Goal: Use online tool/utility: Utilize a website feature to perform a specific function

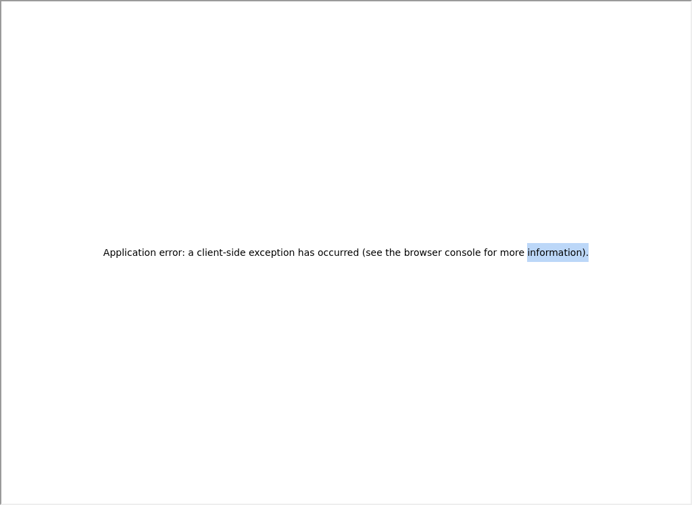
click at [338, 355] on div "Application error: a client-side exception has occurred (see the browser consol…" at bounding box center [344, 251] width 689 height 503
click at [396, 368] on div "Application error: a client-side exception has occurred (see the browser consol…" at bounding box center [344, 251] width 689 height 503
click at [449, 335] on div "Application error: a client-side exception has occurred (see the browser consol…" at bounding box center [344, 251] width 689 height 503
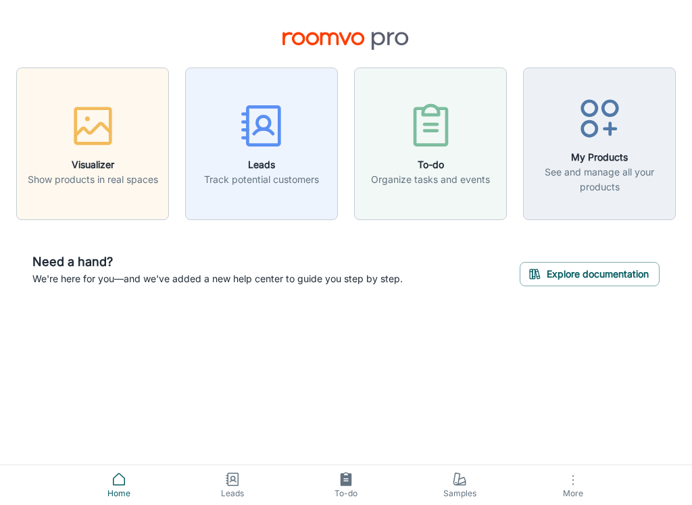
click at [86, 161] on h6 "Visualizer" at bounding box center [93, 164] width 130 height 15
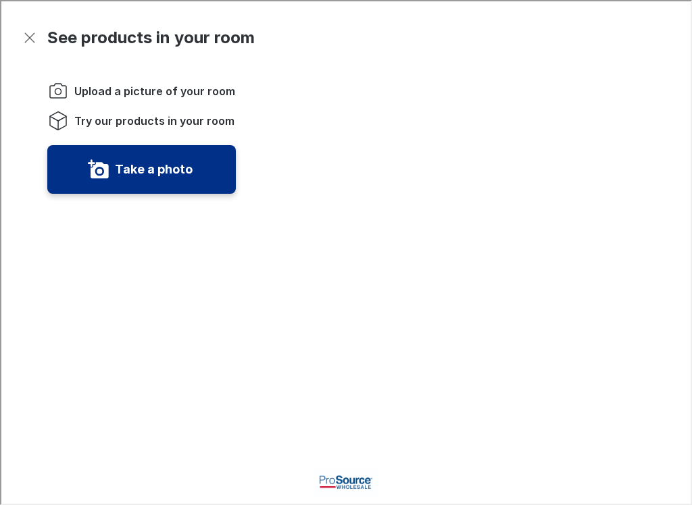
click at [205, 116] on span "Try our products in your room" at bounding box center [153, 119] width 160 height 15
click at [149, 110] on li "Try our products in your room" at bounding box center [140, 120] width 189 height 22
click at [184, 111] on li "Try our products in your room" at bounding box center [140, 120] width 189 height 22
click at [162, 78] on div "Upload a picture of your room Try our products in your room Take a photo" at bounding box center [132, 254] width 205 height 383
click at [149, 105] on ol "Upload a picture of your room Try our products in your room" at bounding box center [140, 104] width 189 height 51
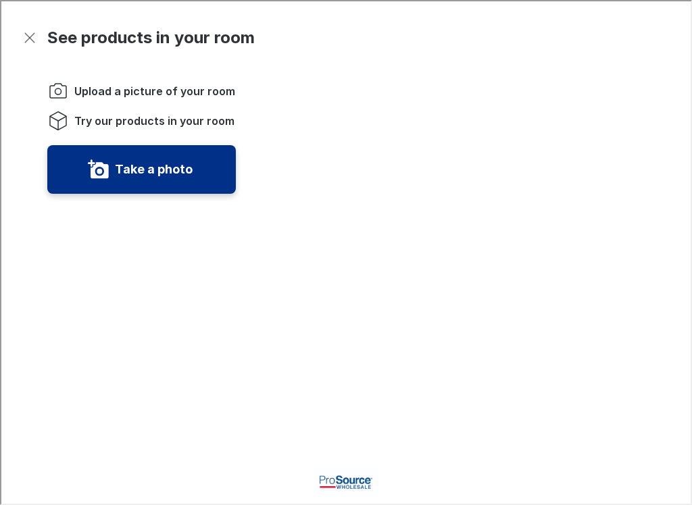
scroll to position [3, 0]
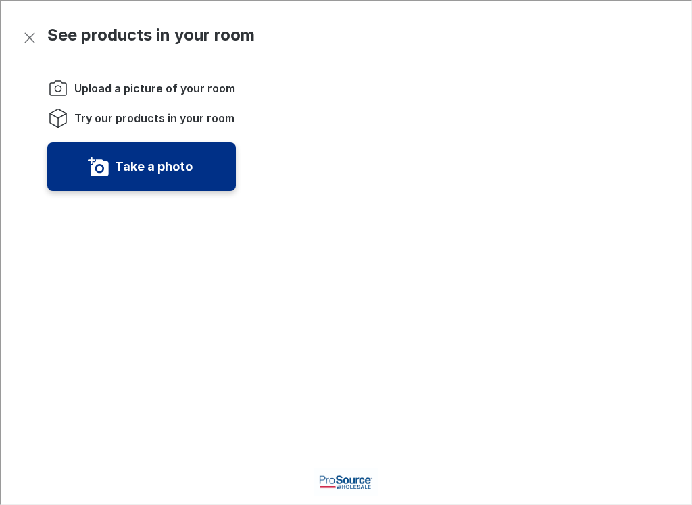
click at [62, 72] on div "Upload a picture of your room Try our products in your room Take a photo" at bounding box center [132, 251] width 205 height 383
click at [51, 118] on icon "Instructions" at bounding box center [57, 117] width 22 height 22
click at [161, 164] on label "Take a photo" at bounding box center [153, 166] width 78 height 22
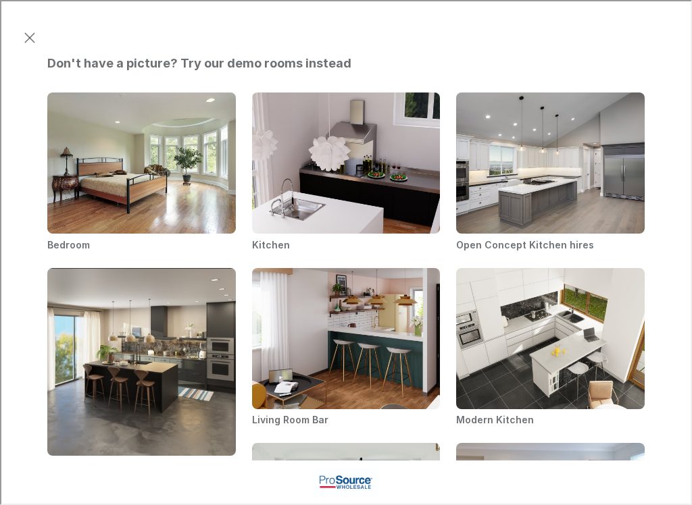
scroll to position [-7, 0]
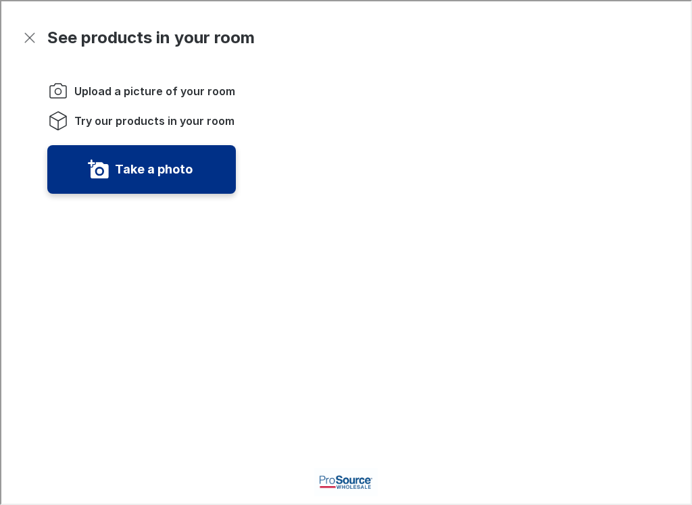
click at [184, 92] on span "Upload a picture of your room" at bounding box center [153, 89] width 161 height 15
click at [170, 174] on label "Take a photo" at bounding box center [153, 168] width 78 height 22
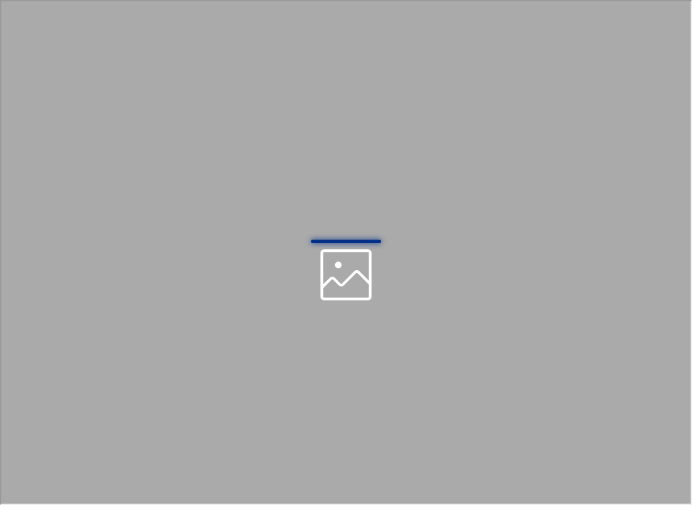
scroll to position [0, 0]
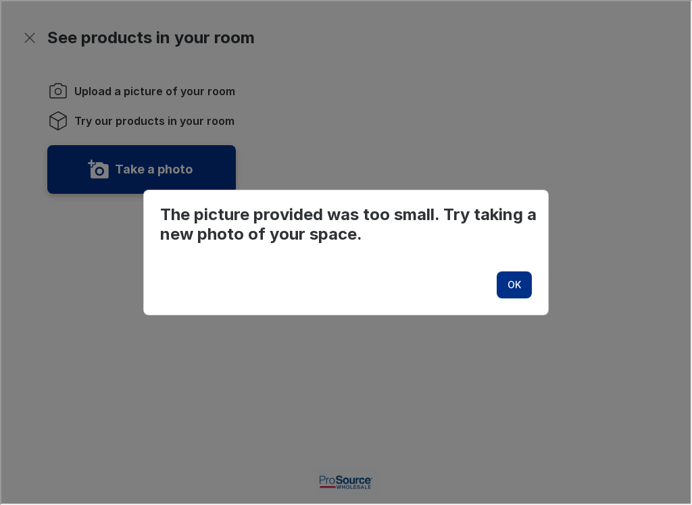
click at [510, 280] on p "OK" at bounding box center [513, 284] width 14 height 14
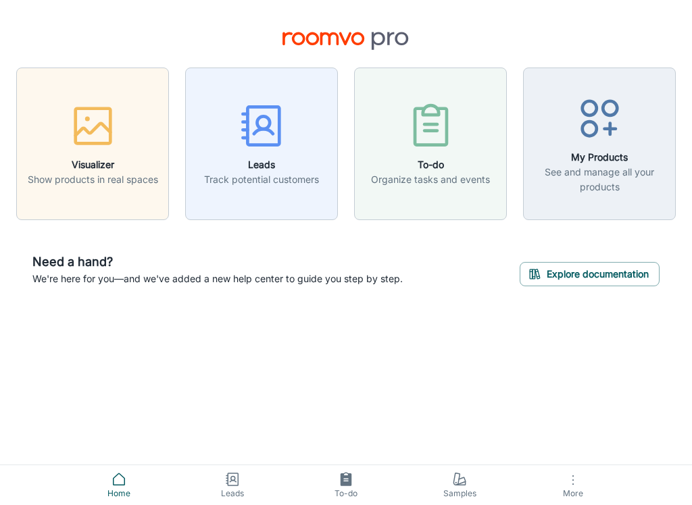
click at [103, 175] on p "Show products in real spaces" at bounding box center [93, 179] width 130 height 15
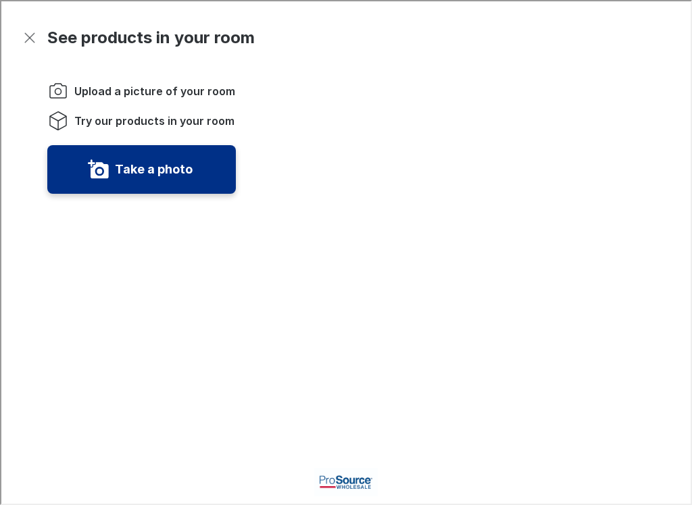
click at [132, 168] on label "Take a photo" at bounding box center [153, 168] width 78 height 22
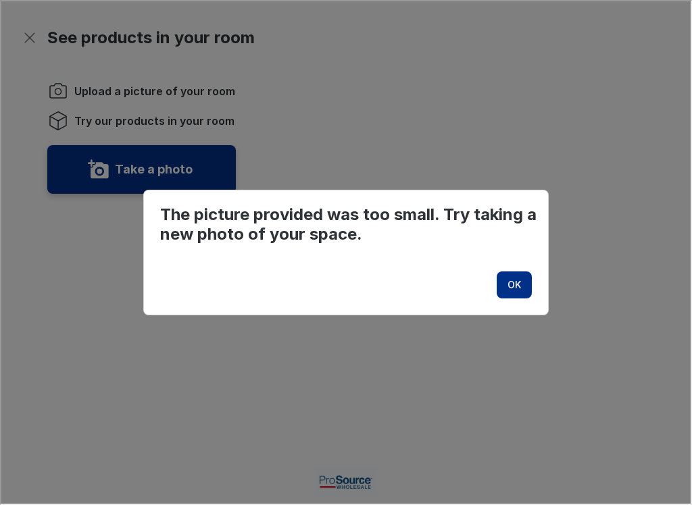
click at [516, 286] on p "OK" at bounding box center [513, 284] width 14 height 14
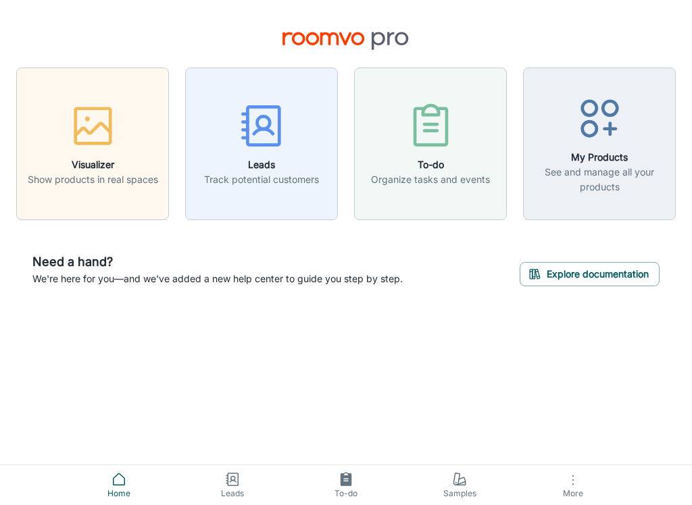
click at [101, 151] on icon "button" at bounding box center [93, 126] width 51 height 51
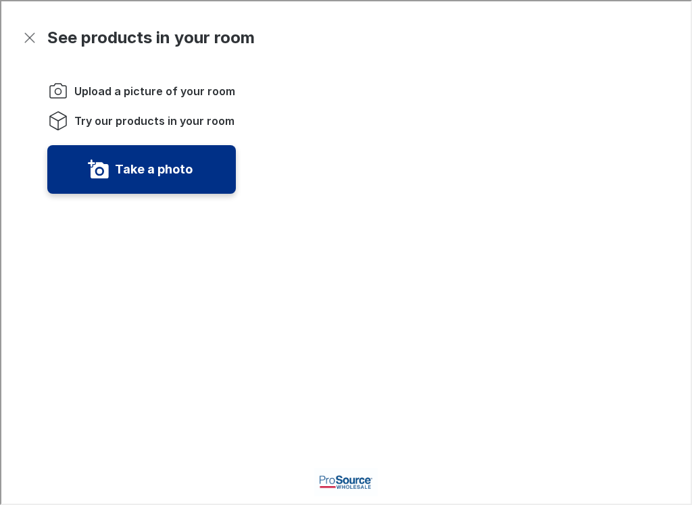
click at [160, 168] on label "Take a photo" at bounding box center [153, 168] width 78 height 22
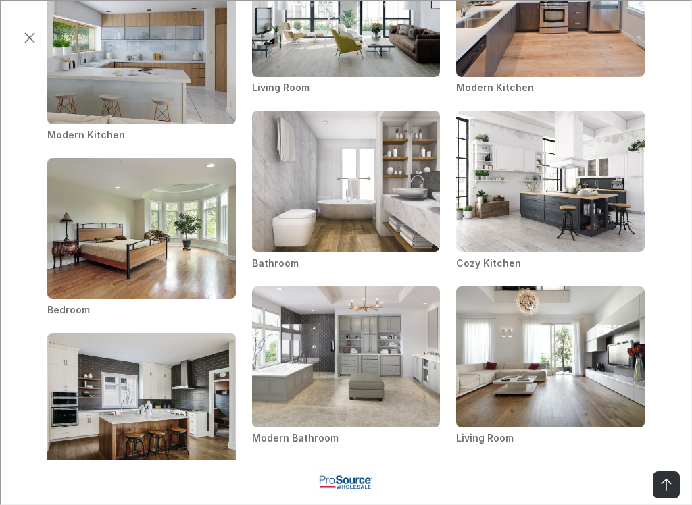
scroll to position [931, 0]
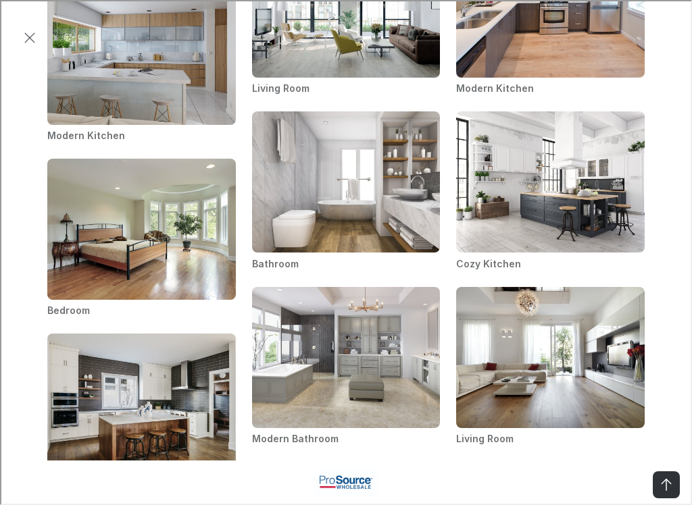
click at [607, 307] on ul "Bedroom Kitchen Open Concept Kitchen hires Modern Kitchen Living Room Bar Moder…" at bounding box center [345, 109] width 614 height 1066
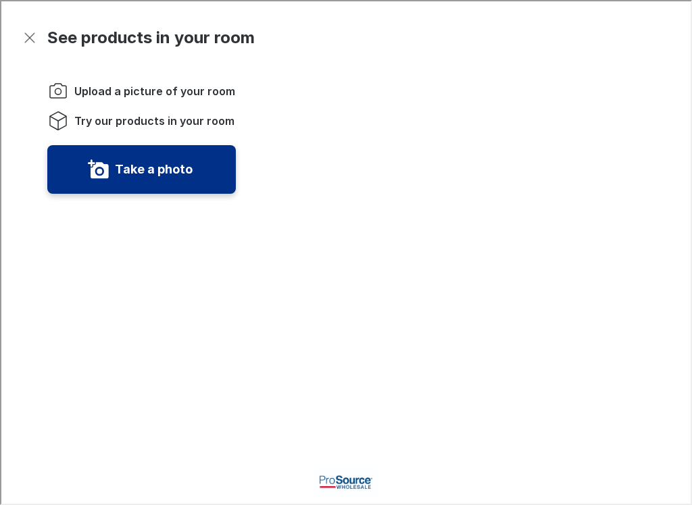
scroll to position [0, 0]
click at [144, 157] on label "Take a photo" at bounding box center [153, 168] width 78 height 22
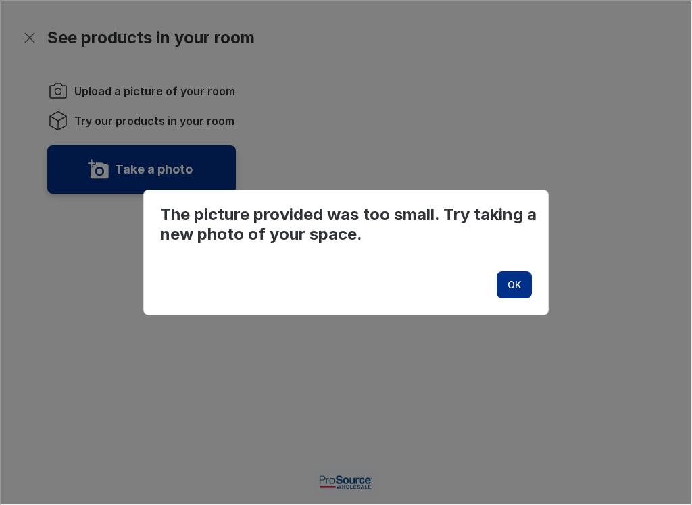
click at [525, 263] on footer "OK" at bounding box center [345, 283] width 404 height 59
click at [524, 291] on button "OK" at bounding box center [512, 283] width 35 height 27
